Goal: Task Accomplishment & Management: Manage account settings

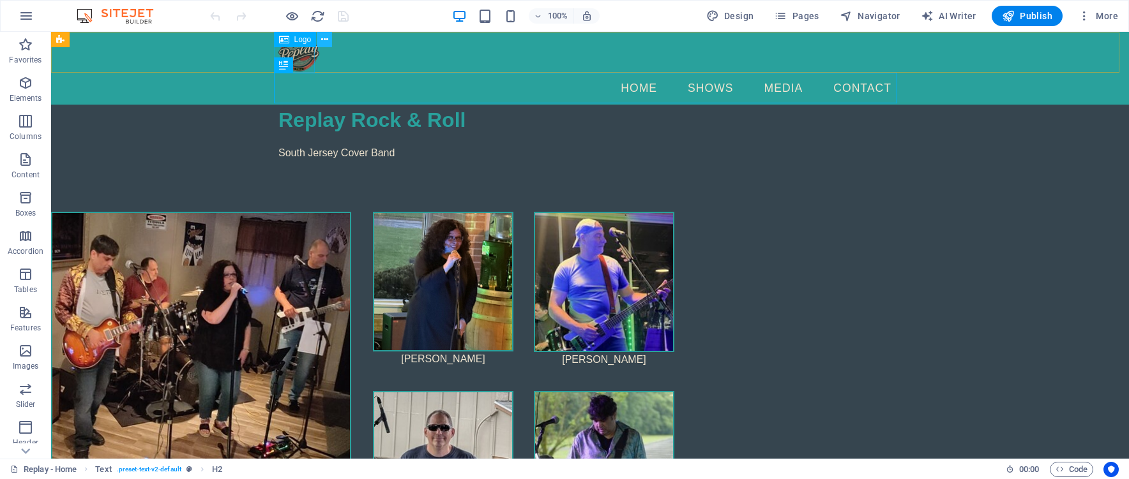
click at [328, 39] on button at bounding box center [324, 39] width 15 height 15
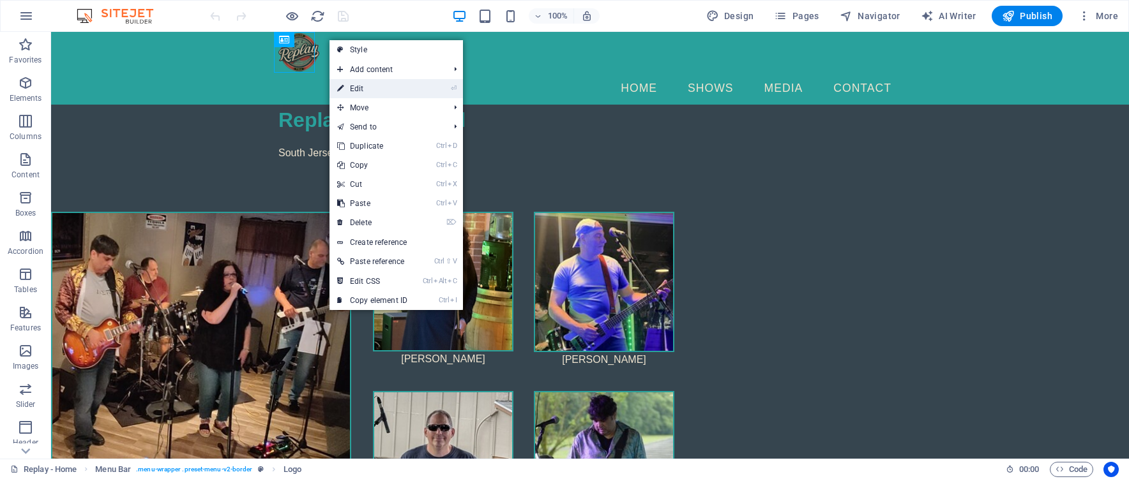
click at [359, 89] on link "⏎ Edit" at bounding box center [372, 88] width 86 height 19
select select "px"
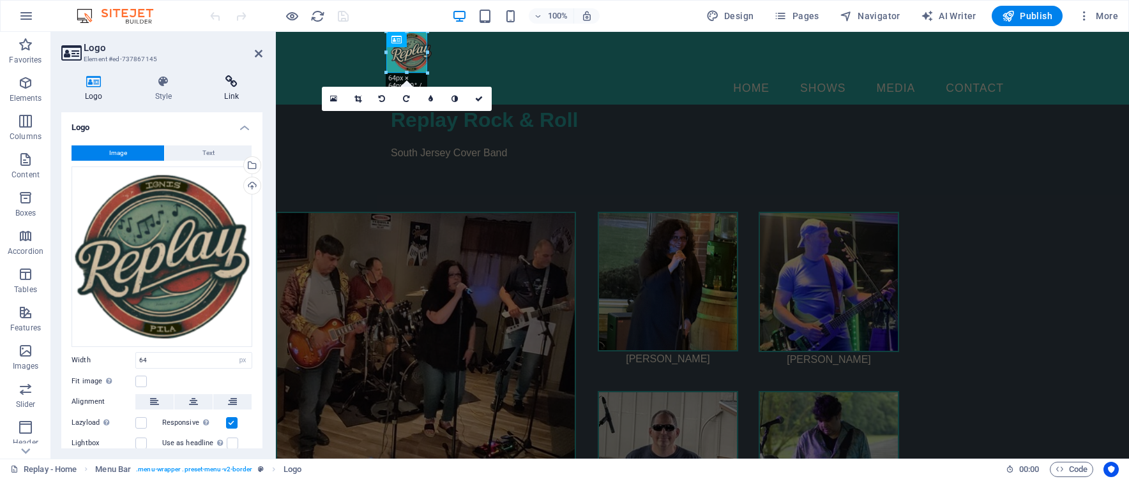
click at [236, 82] on icon at bounding box center [231, 81] width 62 height 13
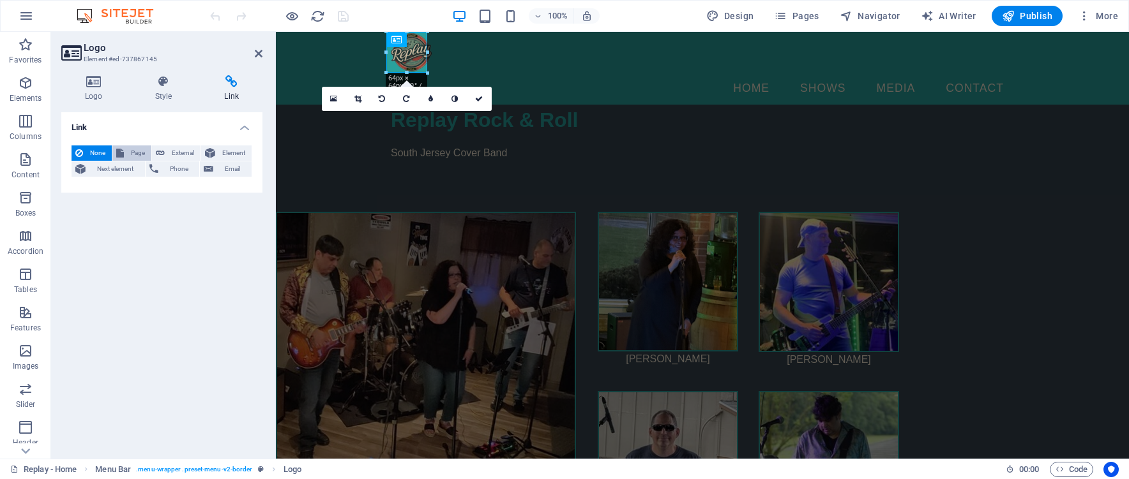
click at [138, 158] on span "Page" at bounding box center [138, 153] width 20 height 15
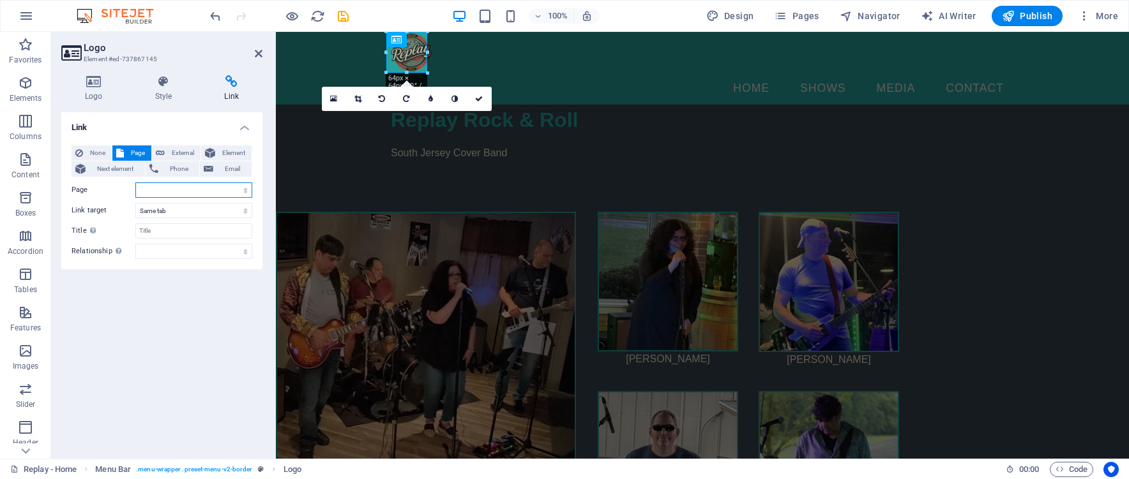
click at [234, 185] on select "Replay - Home Legal Notice Privacy Shows Media Contact" at bounding box center [193, 190] width 117 height 15
select select "0"
click at [135, 183] on select "Replay - Home Legal Notice Privacy Shows Media Contact" at bounding box center [193, 190] width 117 height 15
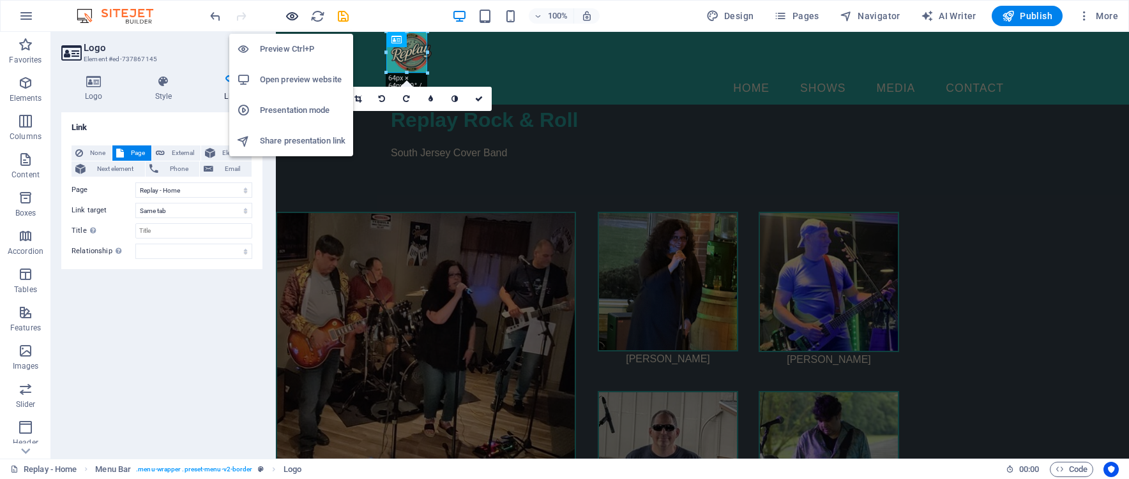
click at [289, 14] on icon "button" at bounding box center [292, 16] width 15 height 15
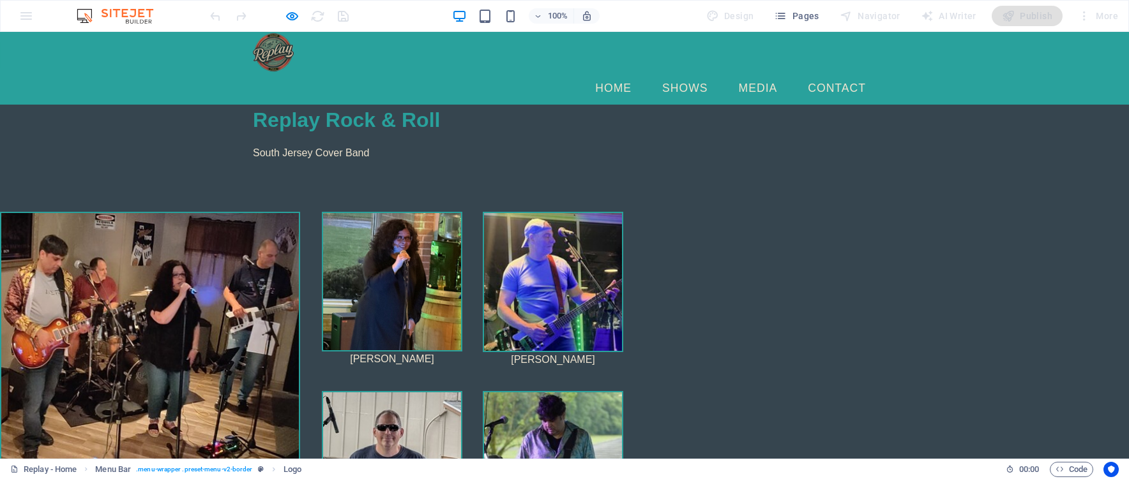
click at [263, 50] on img at bounding box center [273, 52] width 41 height 41
click at [685, 73] on link "Shows" at bounding box center [685, 89] width 66 height 32
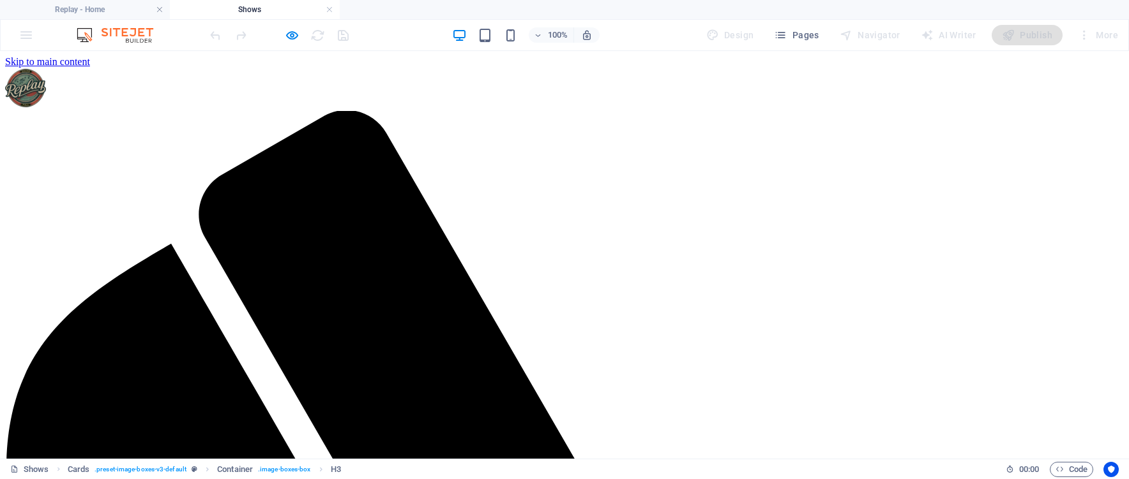
click at [274, 75] on div at bounding box center [564, 89] width 1118 height 43
click at [275, 72] on div at bounding box center [564, 89] width 1118 height 43
click at [297, 26] on div at bounding box center [278, 35] width 143 height 20
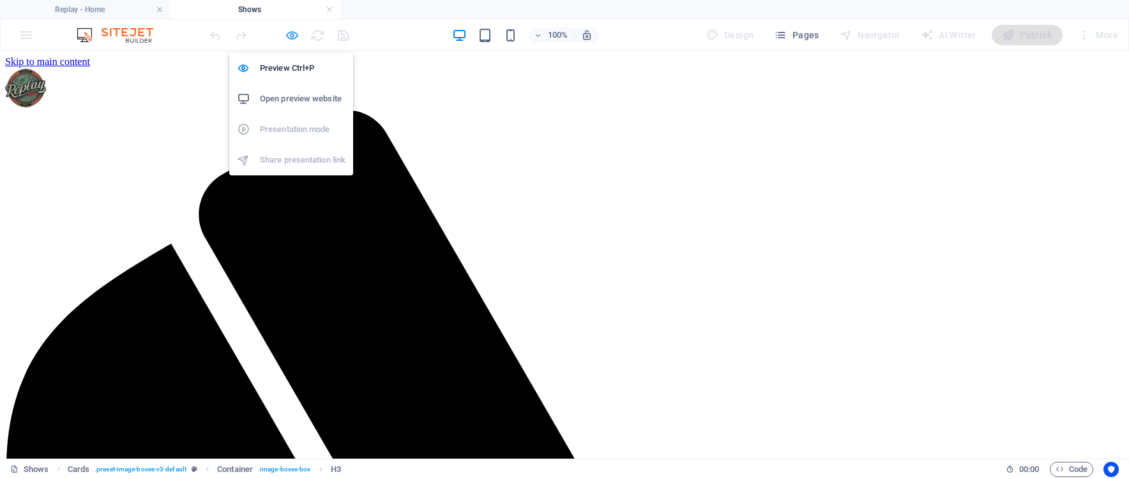
click at [290, 34] on icon "button" at bounding box center [292, 35] width 15 height 15
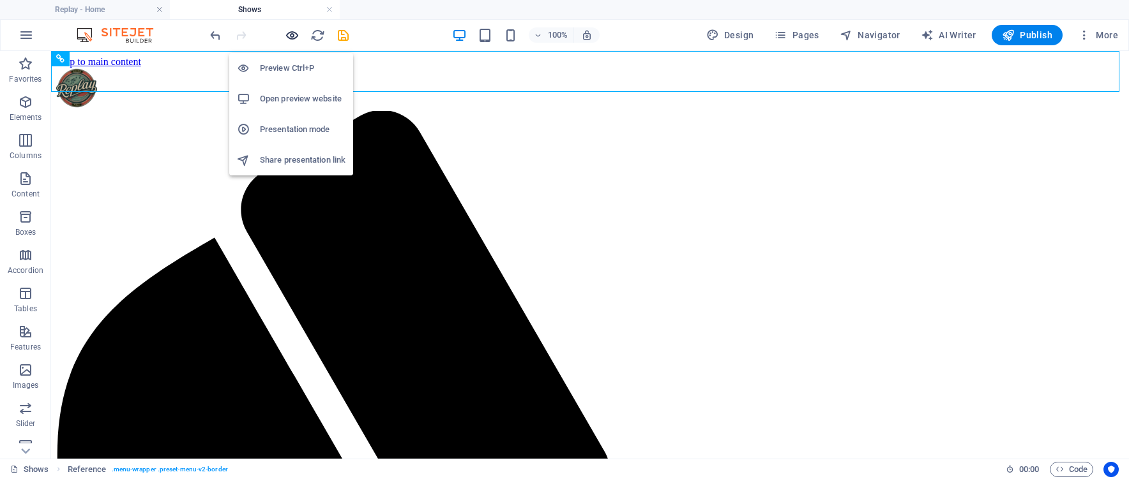
click at [289, 38] on icon "button" at bounding box center [292, 35] width 15 height 15
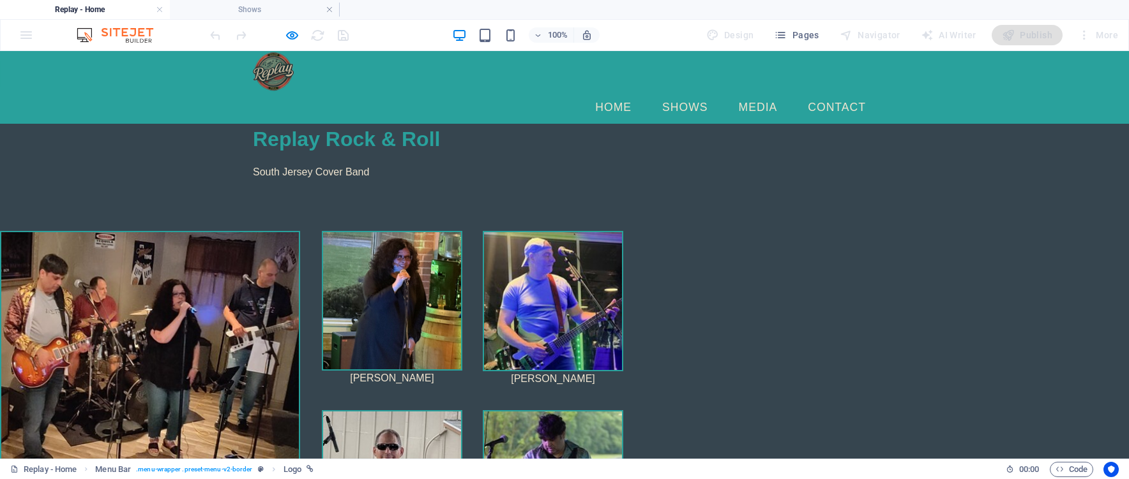
click at [611, 92] on link "Home" at bounding box center [613, 108] width 57 height 32
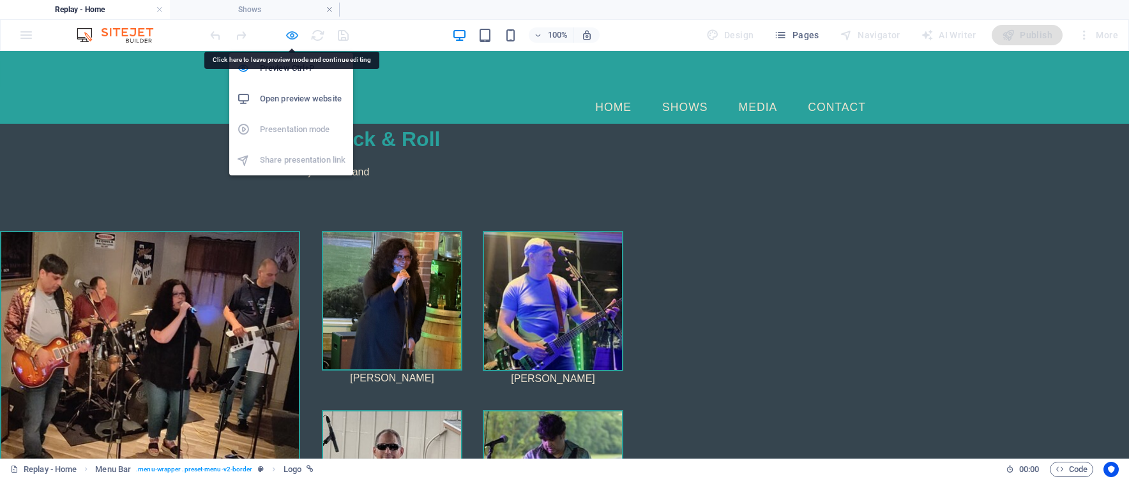
click at [287, 33] on icon "button" at bounding box center [292, 35] width 15 height 15
select select
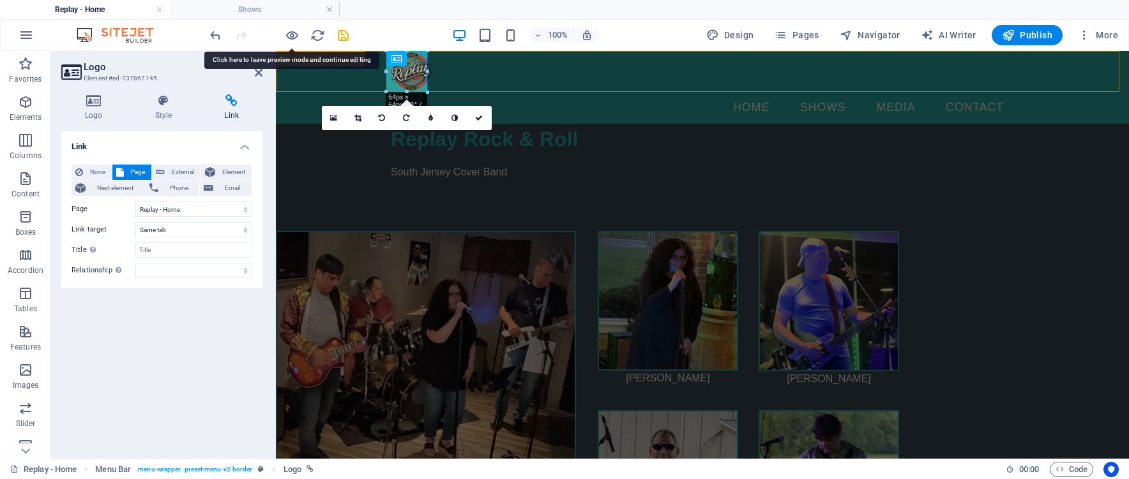
click at [557, 89] on div "Home Shows Media Contact" at bounding box center [702, 87] width 853 height 73
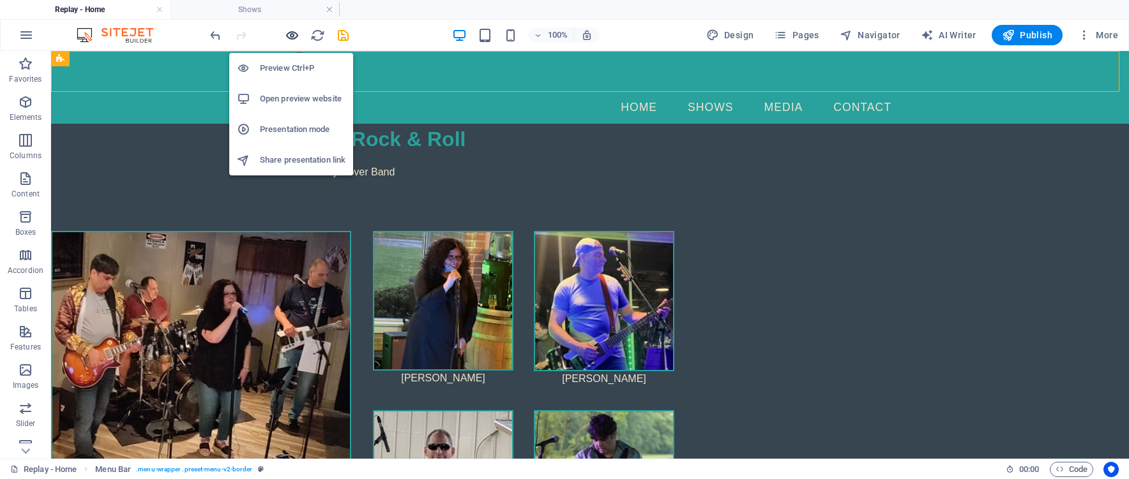
click at [297, 33] on icon "button" at bounding box center [292, 35] width 15 height 15
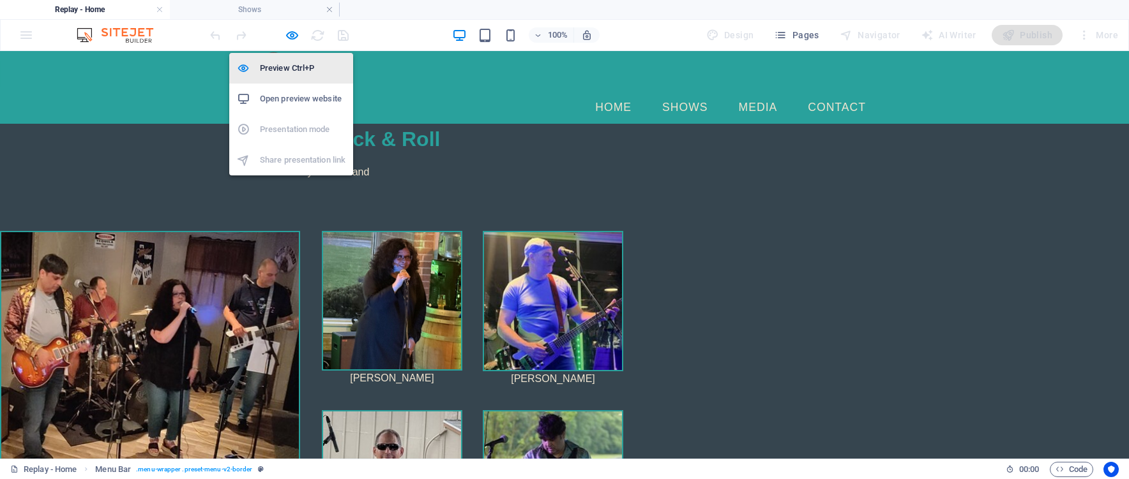
click at [287, 68] on h6 "Preview Ctrl+P" at bounding box center [303, 68] width 86 height 15
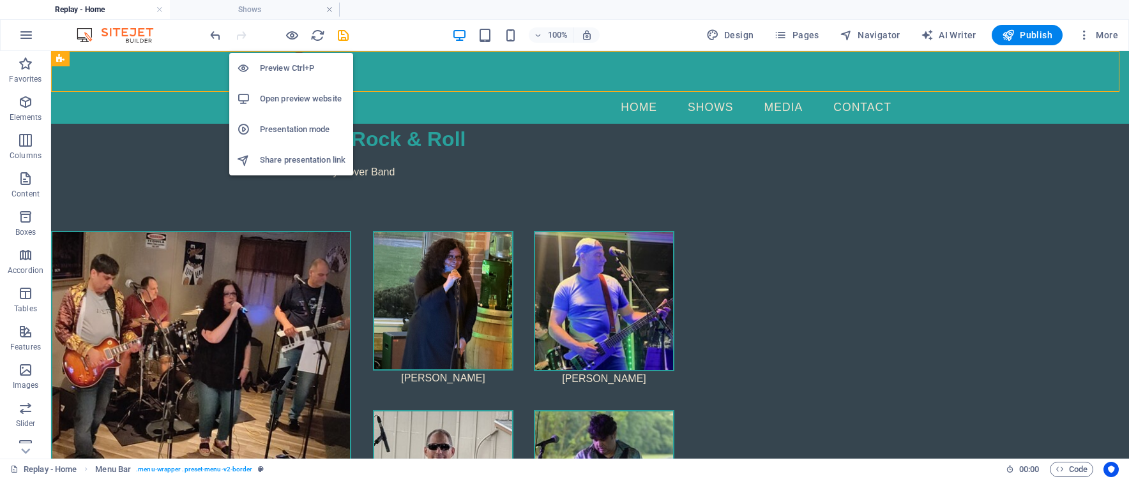
click at [287, 68] on h6 "Preview Ctrl+P" at bounding box center [303, 68] width 86 height 15
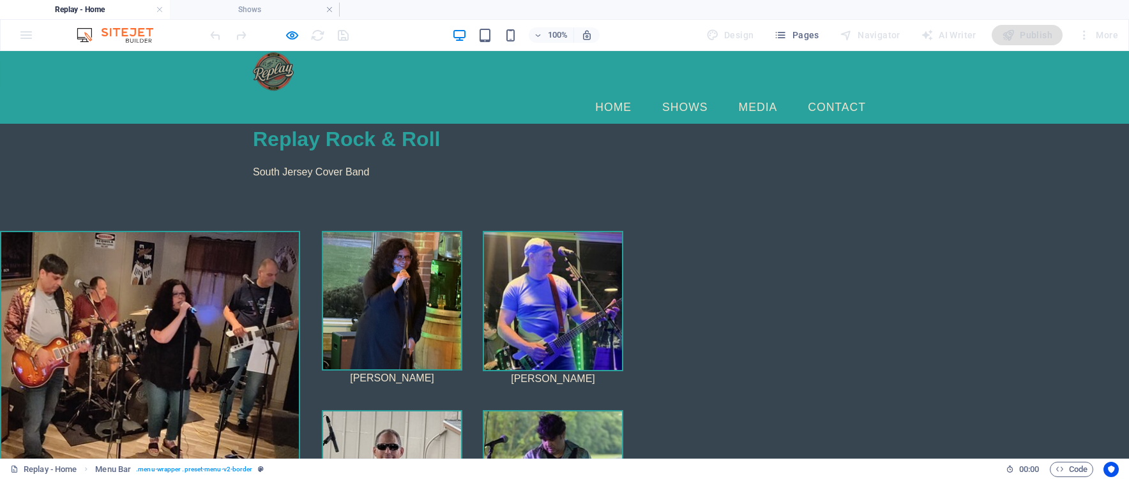
click at [130, 128] on div "Replay Rock & Roll South Jersey Cover Band" at bounding box center [564, 152] width 1129 height 56
click at [240, 73] on div "Home Shows Media Contact" at bounding box center [564, 87] width 1129 height 73
click at [257, 71] on img at bounding box center [273, 71] width 41 height 41
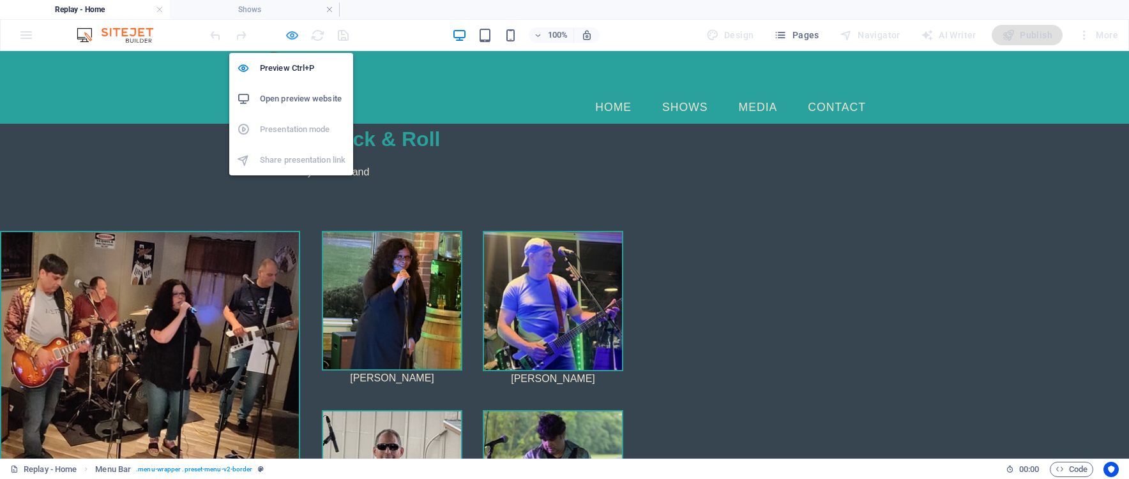
click at [296, 34] on icon "button" at bounding box center [292, 35] width 15 height 15
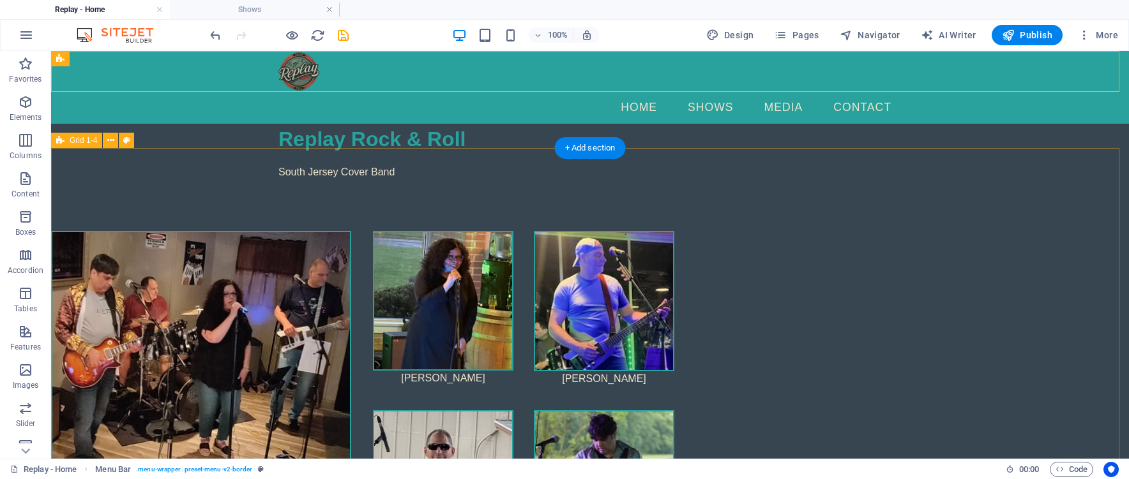
click at [115, 196] on div "Replay Rock & Roll delivers a unique brand of "nu wave" energy that is a vibran…" at bounding box center [589, 400] width 1077 height 441
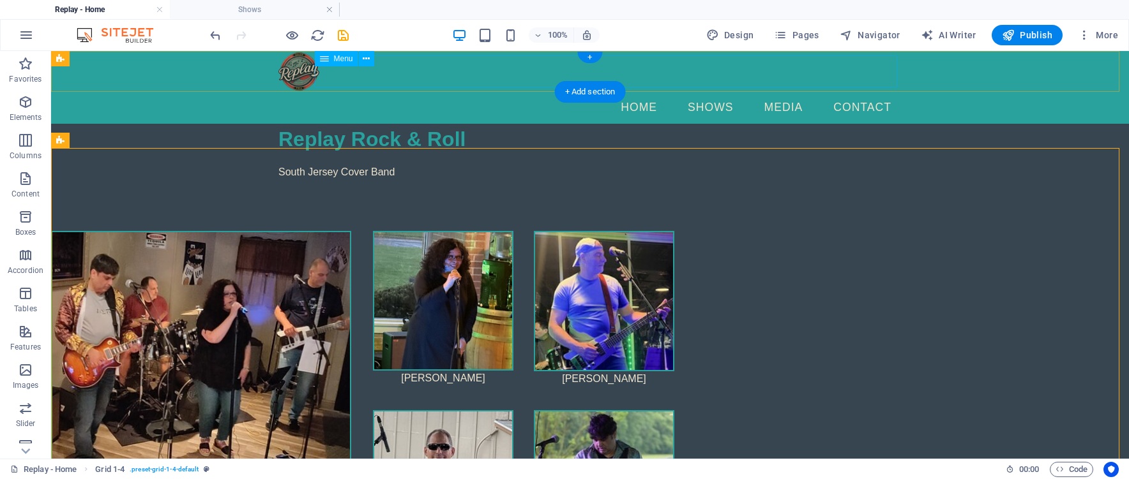
click at [639, 92] on nav "Home Shows Media Contact" at bounding box center [589, 108] width 623 height 32
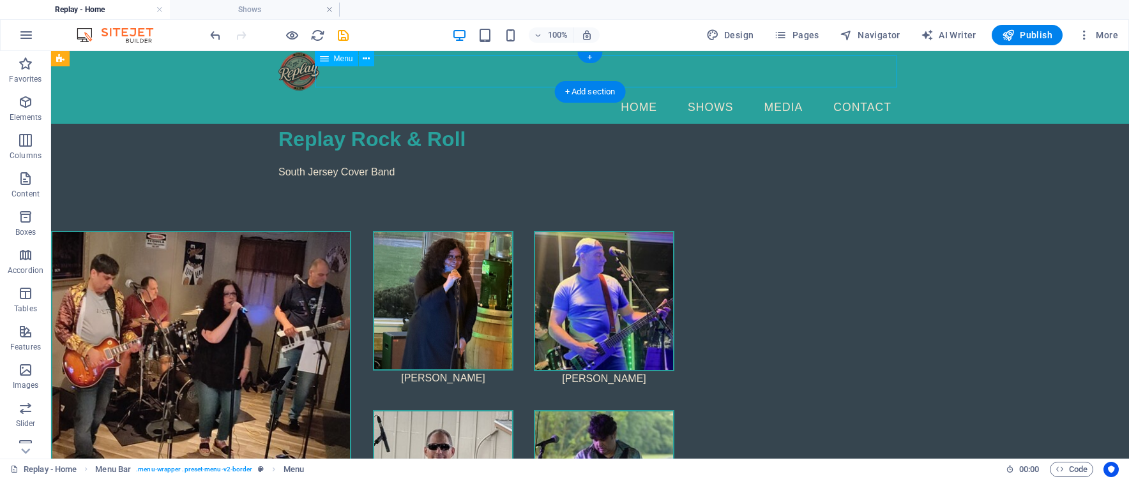
click at [641, 92] on nav "Home Shows Media Contact" at bounding box center [589, 108] width 623 height 32
click at [287, 74] on div at bounding box center [589, 71] width 623 height 41
click at [860, 40] on span "Navigator" at bounding box center [869, 35] width 61 height 13
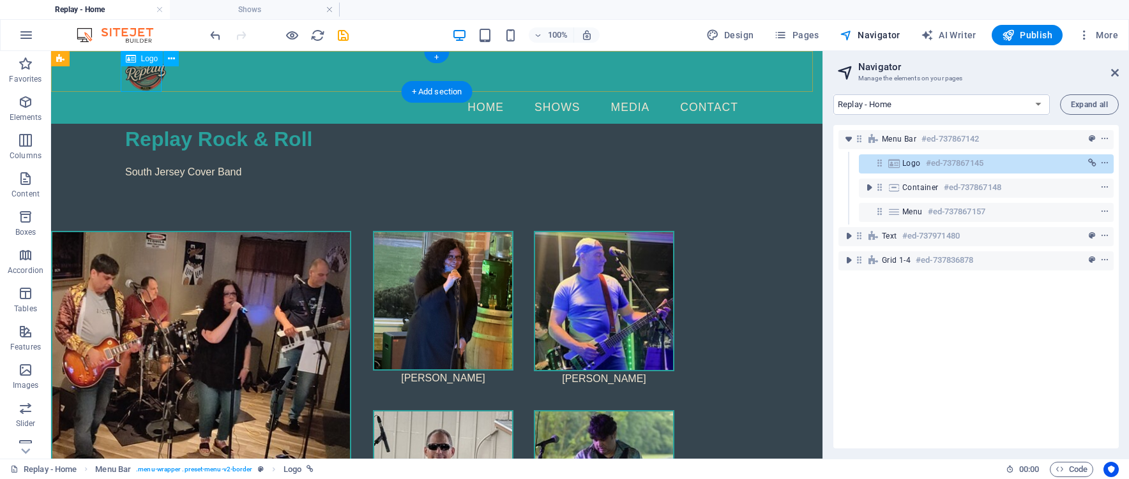
click at [897, 167] on icon at bounding box center [894, 163] width 14 height 10
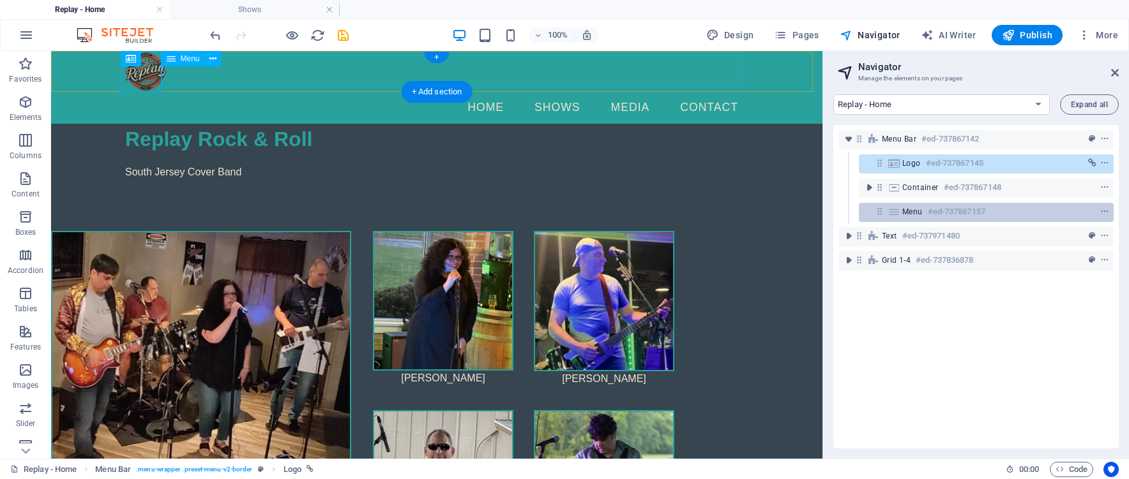
click at [918, 216] on span "Menu" at bounding box center [912, 212] width 20 height 10
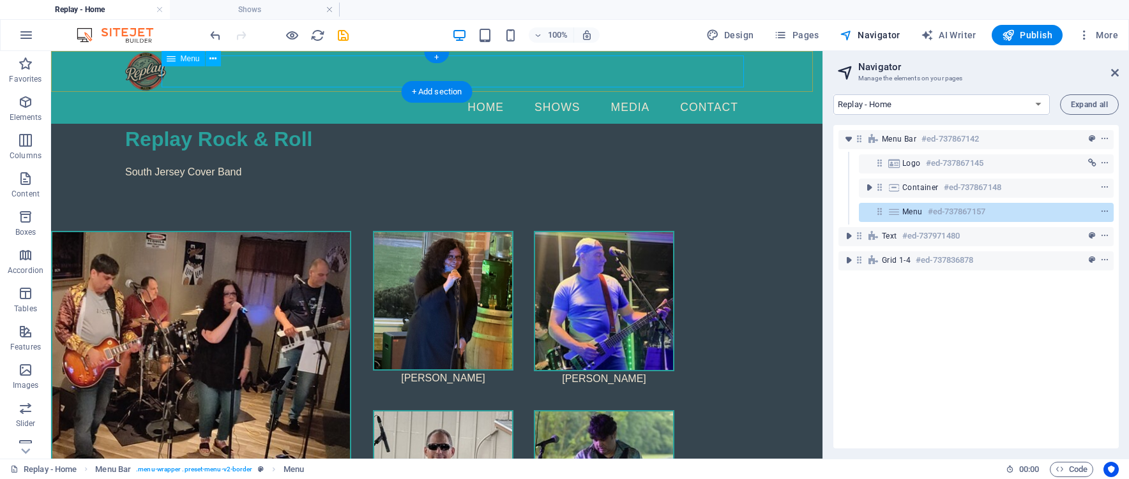
click at [941, 207] on h6 "#ed-737867157" at bounding box center [955, 211] width 57 height 15
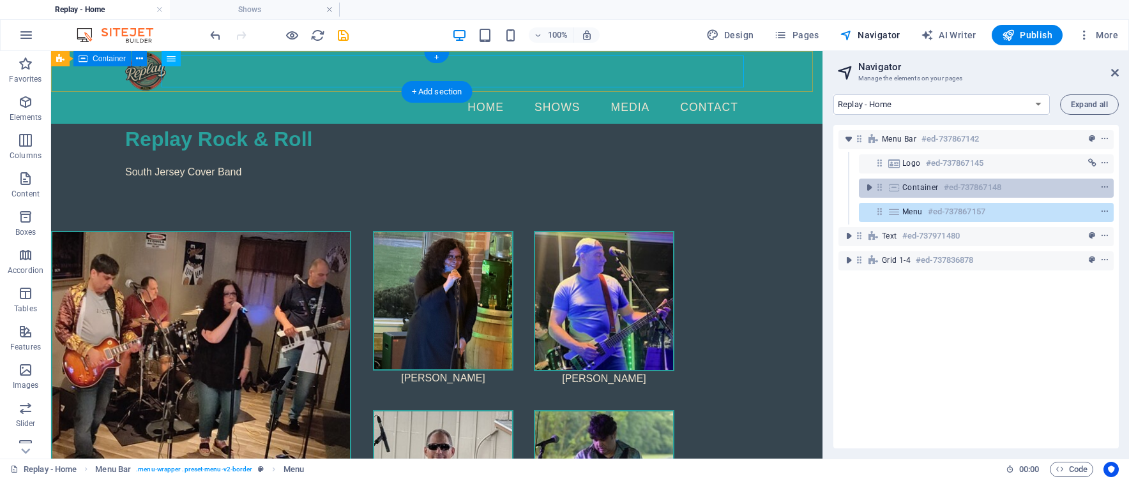
click at [927, 193] on div "Container #ed-737867148" at bounding box center [975, 187] width 147 height 15
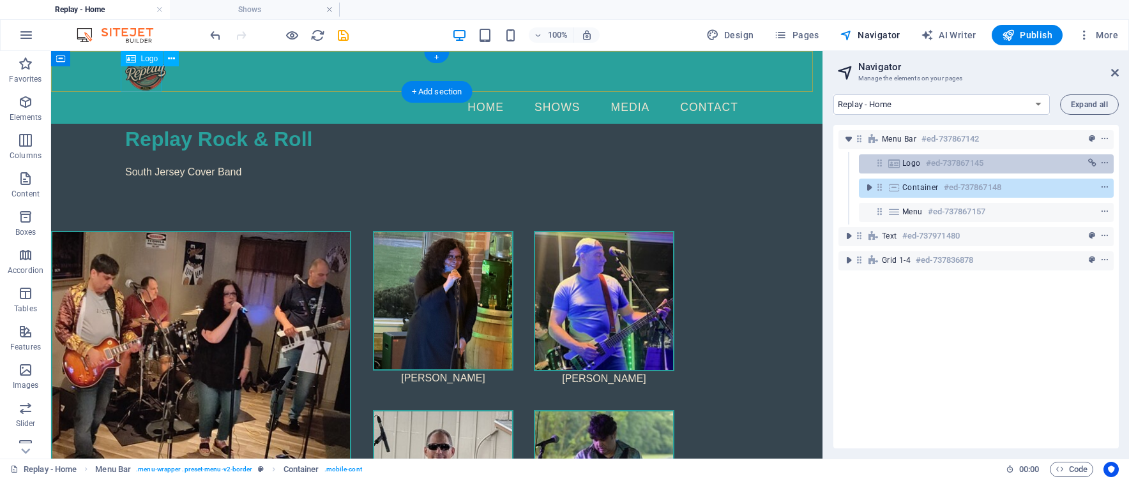
click at [915, 169] on div "Logo #ed-737867145" at bounding box center [975, 163] width 147 height 15
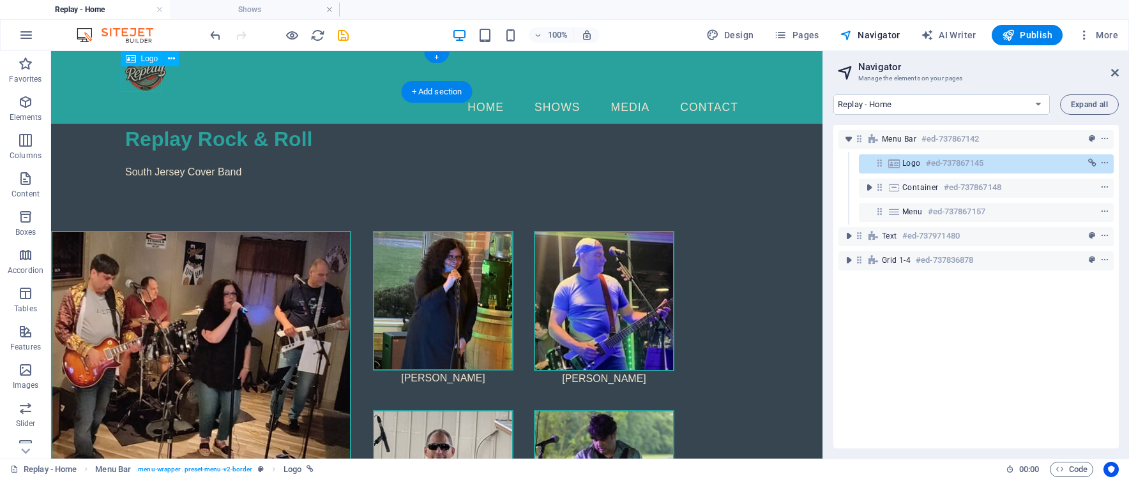
click at [915, 169] on div "Logo #ed-737867145" at bounding box center [975, 163] width 147 height 15
select select
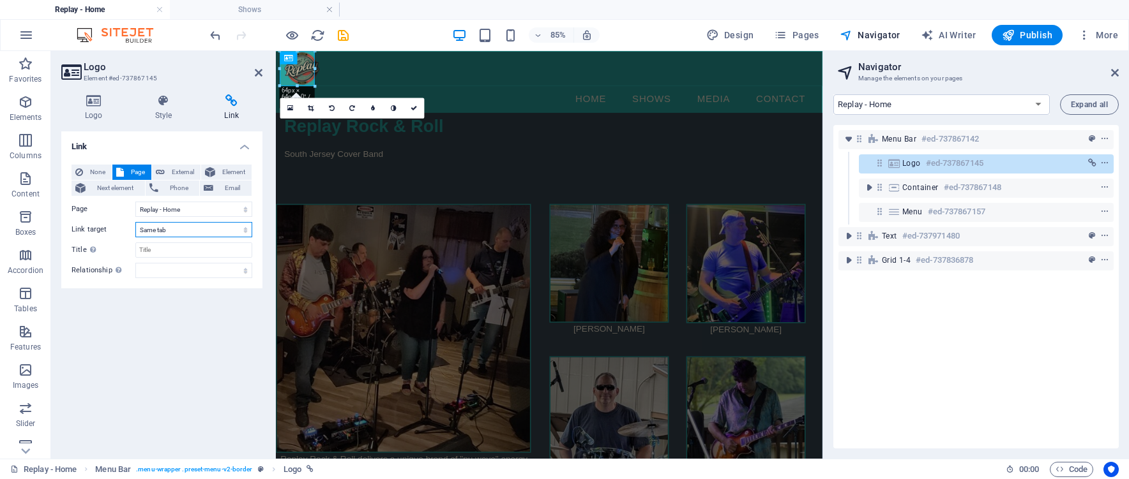
click at [175, 230] on select "New tab Same tab Overlay" at bounding box center [193, 229] width 117 height 15
click at [176, 229] on select "New tab Same tab Overlay" at bounding box center [193, 229] width 117 height 15
click at [147, 307] on div "Link None Page External Element Next element Phone Email Page Replay - Home Leg…" at bounding box center [161, 289] width 201 height 317
click at [162, 266] on select "alternate author bookmark external help license next nofollow noreferrer noopen…" at bounding box center [193, 270] width 117 height 15
click at [163, 265] on select "alternate author bookmark external help license next nofollow noreferrer noopen…" at bounding box center [193, 270] width 117 height 15
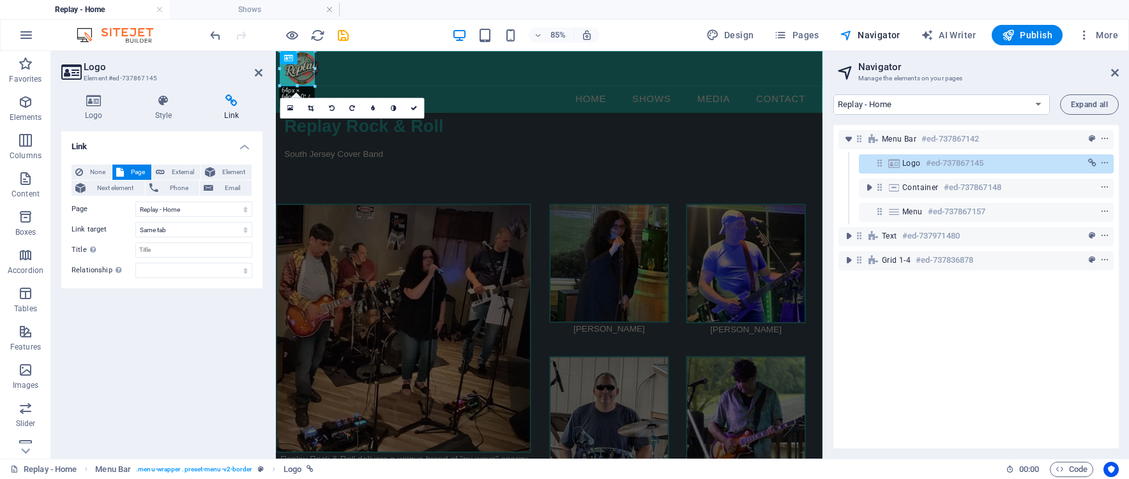
click at [78, 320] on div "Link None Page External Element Next element Phone Email Page Replay - Home Leg…" at bounding box center [161, 289] width 201 height 317
drag, startPoint x: 996, startPoint y: 36, endPoint x: 1009, endPoint y: 40, distance: 12.5
click at [998, 38] on button "Publish" at bounding box center [1026, 35] width 71 height 20
